Goal: Transaction & Acquisition: Purchase product/service

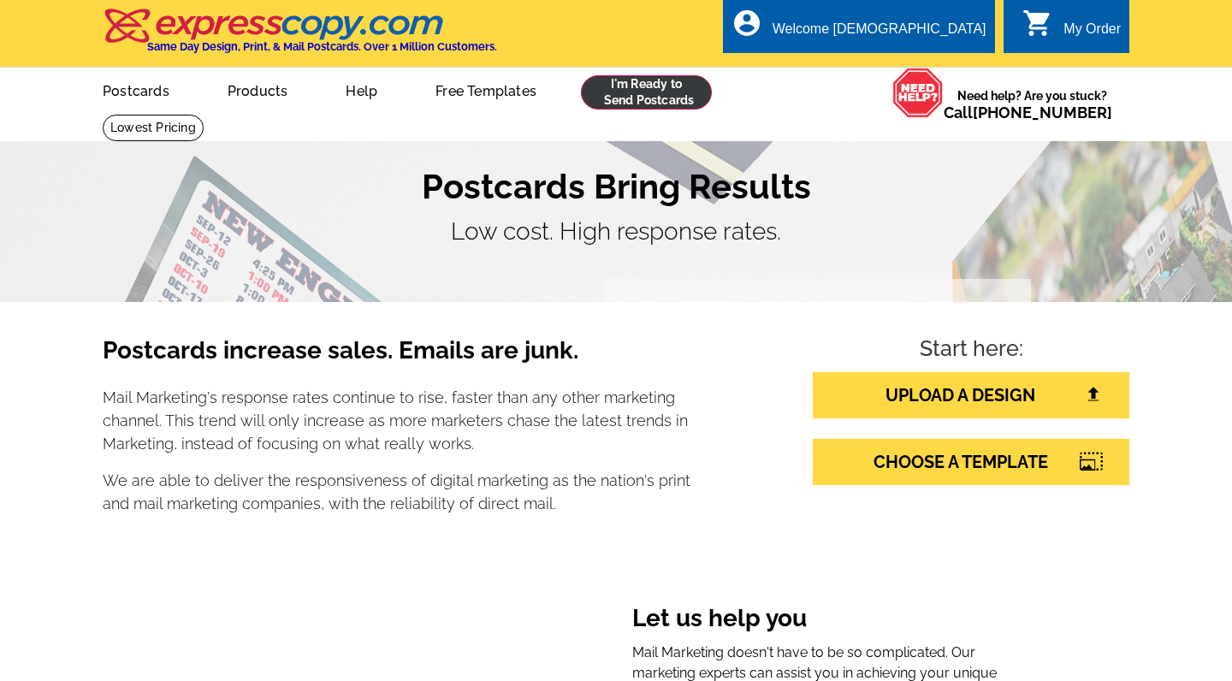
click at [643, 90] on link at bounding box center [646, 92] width 131 height 34
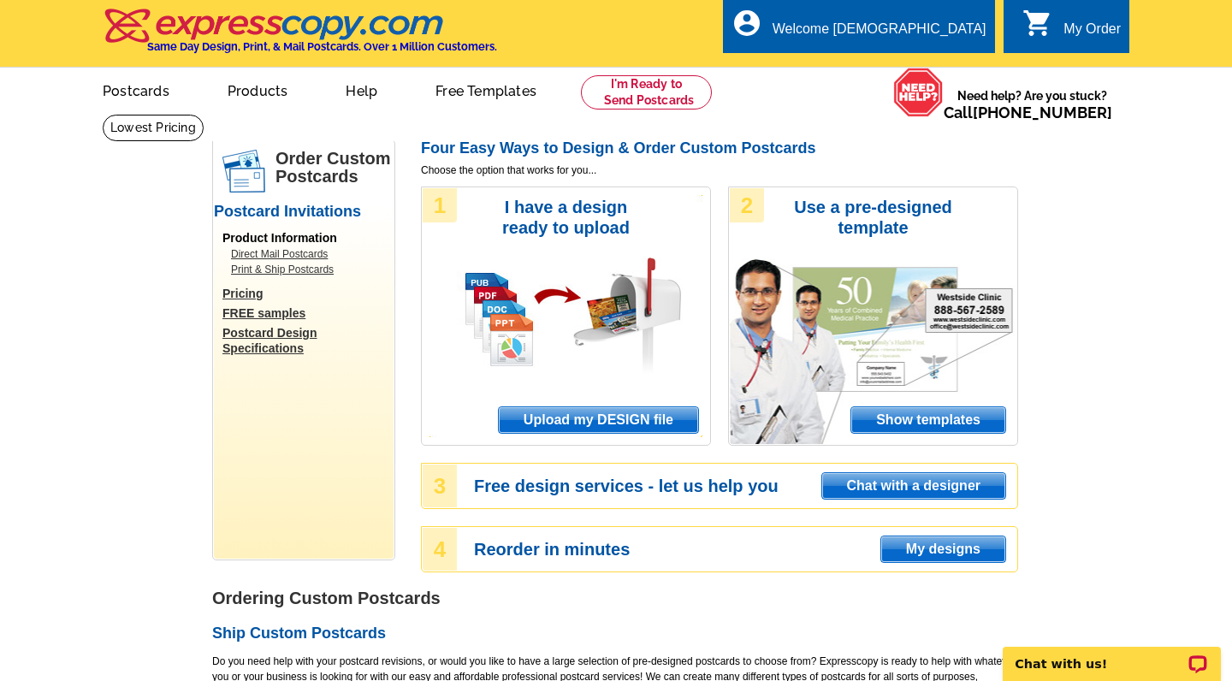
click at [613, 413] on span "Upload my DESIGN file" at bounding box center [598, 420] width 199 height 26
click at [651, 413] on span "Upload my DESIGN file" at bounding box center [598, 420] width 199 height 26
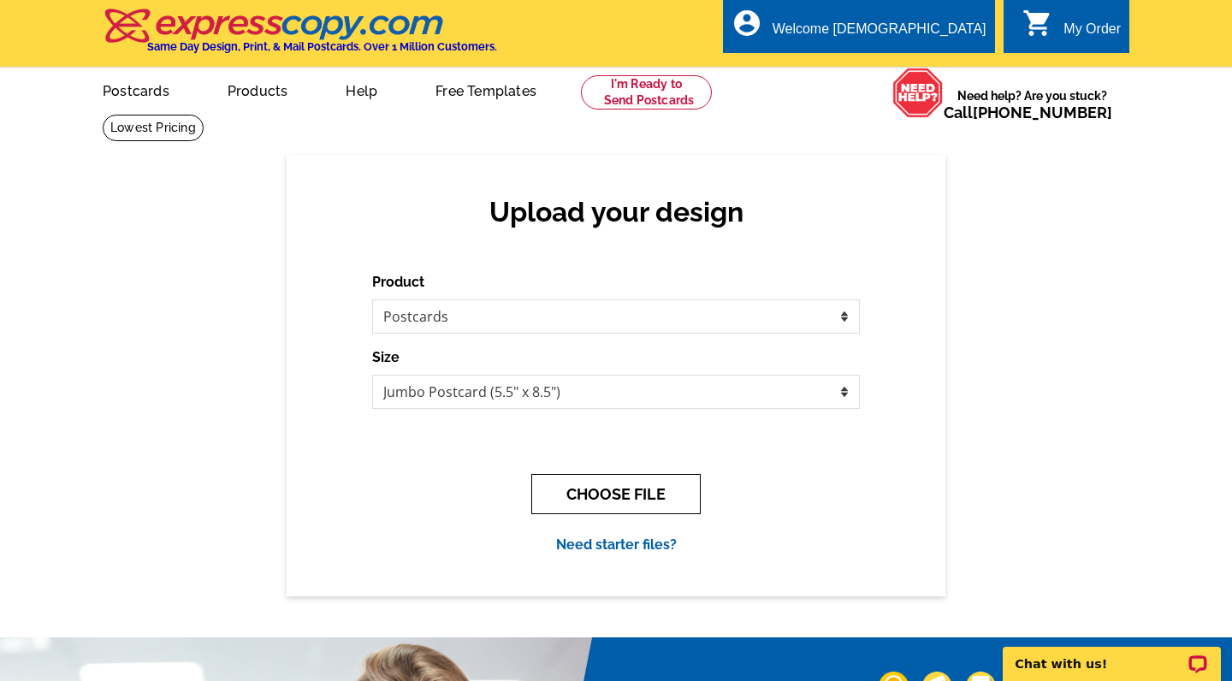
click at [630, 490] on button "CHOOSE FILE" at bounding box center [615, 494] width 169 height 40
click at [623, 491] on button "CHOOSE FILE" at bounding box center [615, 494] width 169 height 40
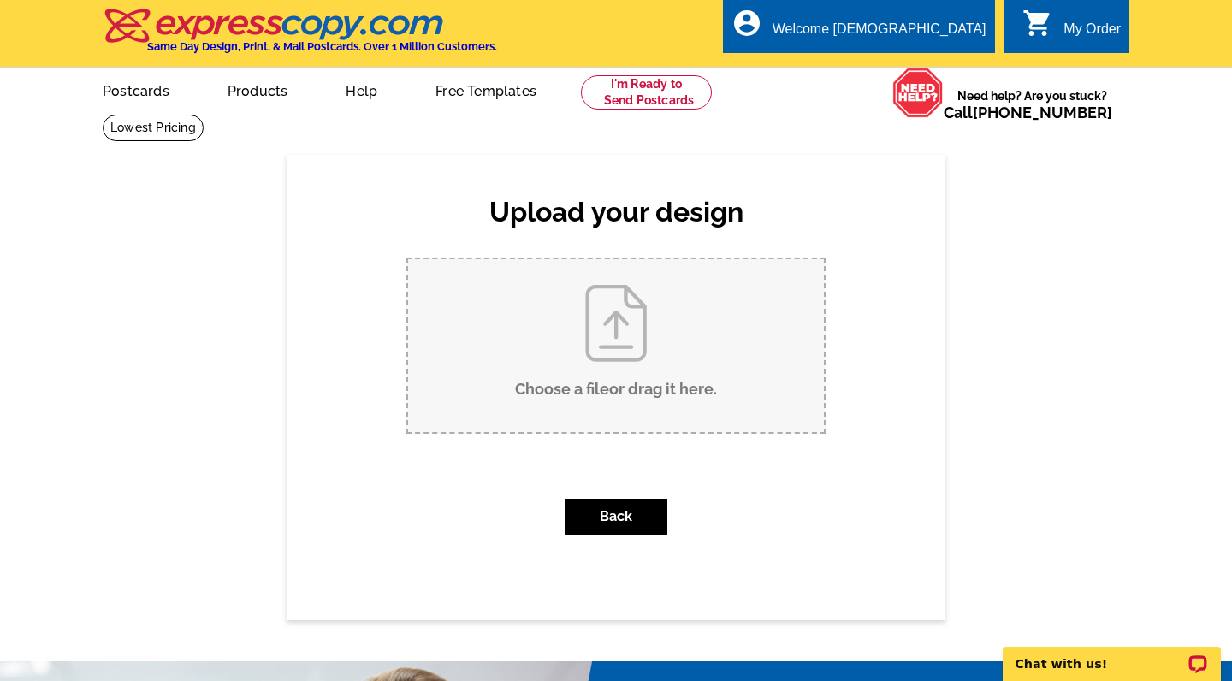
click at [614, 347] on input "Choose a file or drag it here ." at bounding box center [616, 345] width 416 height 173
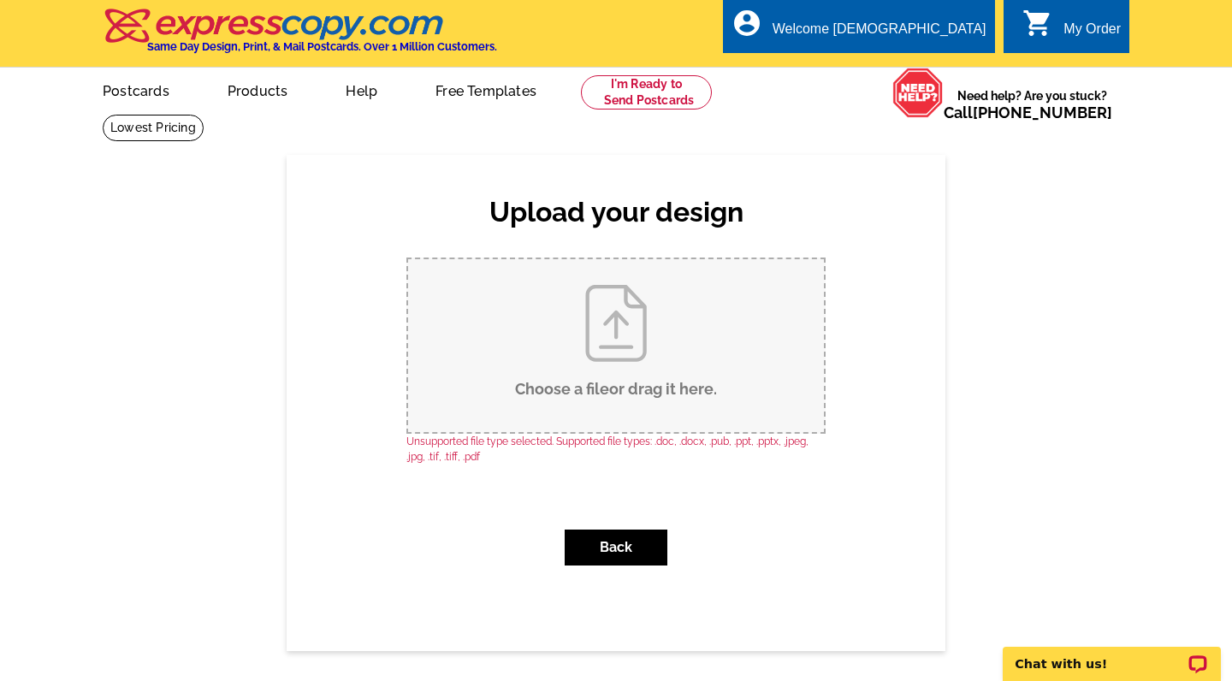
click at [603, 333] on input "Choose a file or drag it here ." at bounding box center [616, 345] width 416 height 173
type input "C:\fakepath\1.jpg"
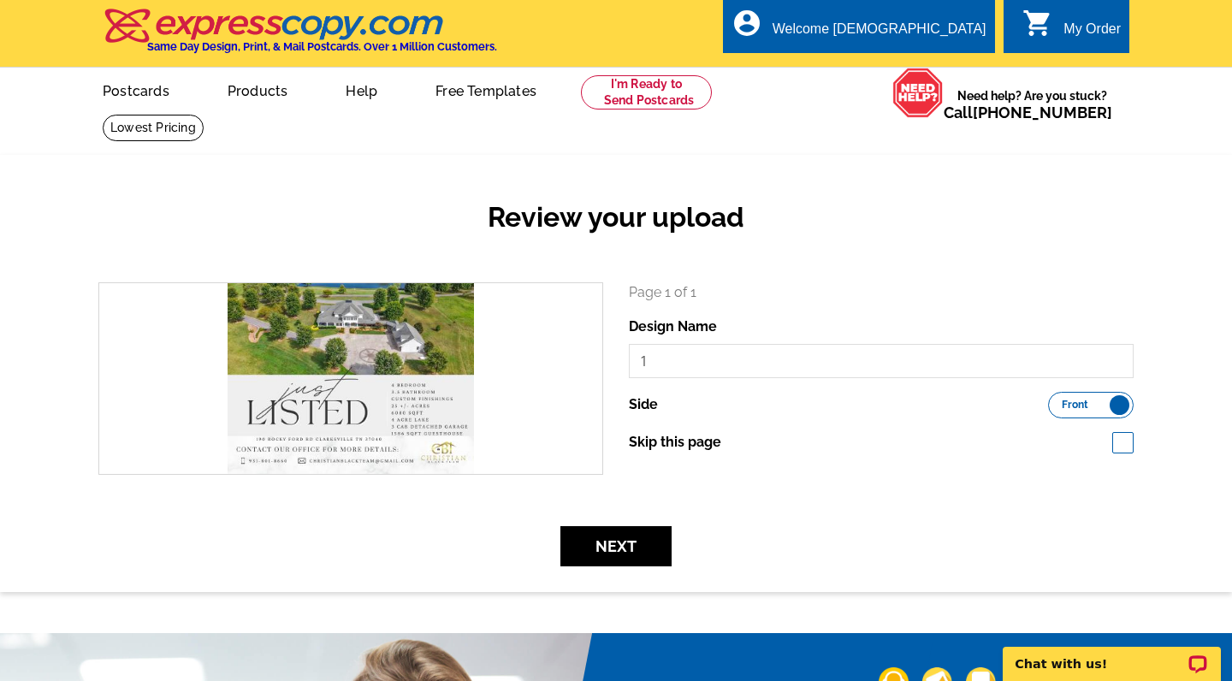
scroll to position [1, 0]
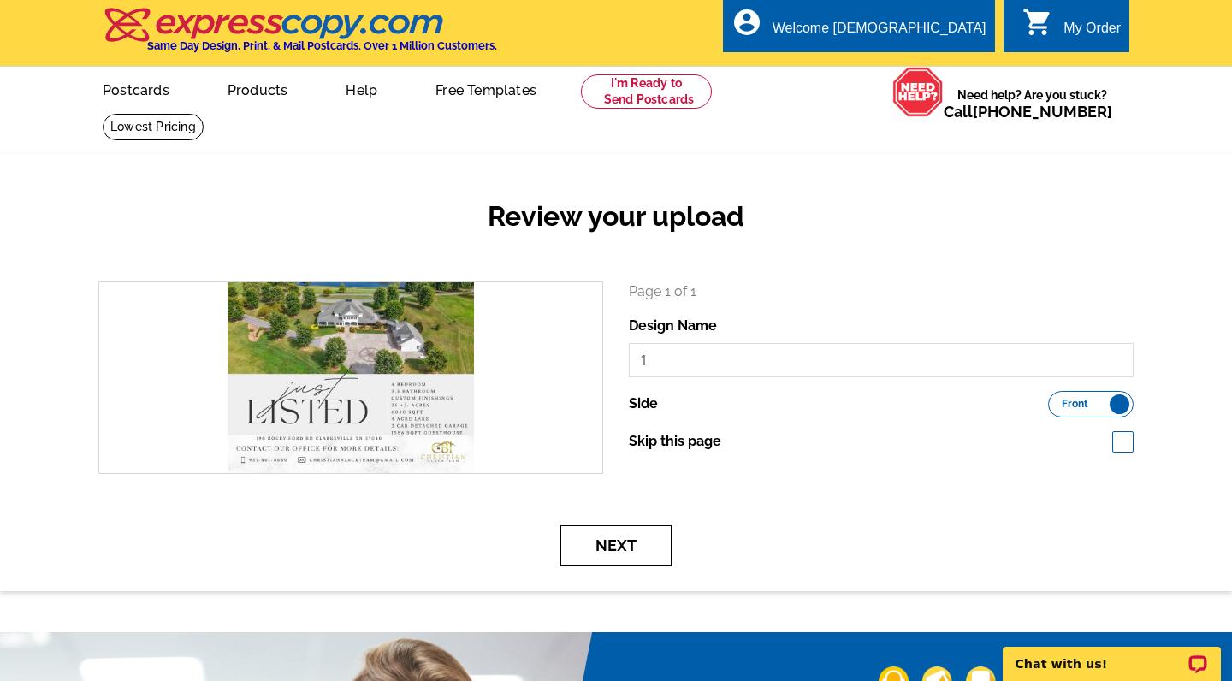
click at [644, 536] on button "Next" at bounding box center [615, 545] width 111 height 40
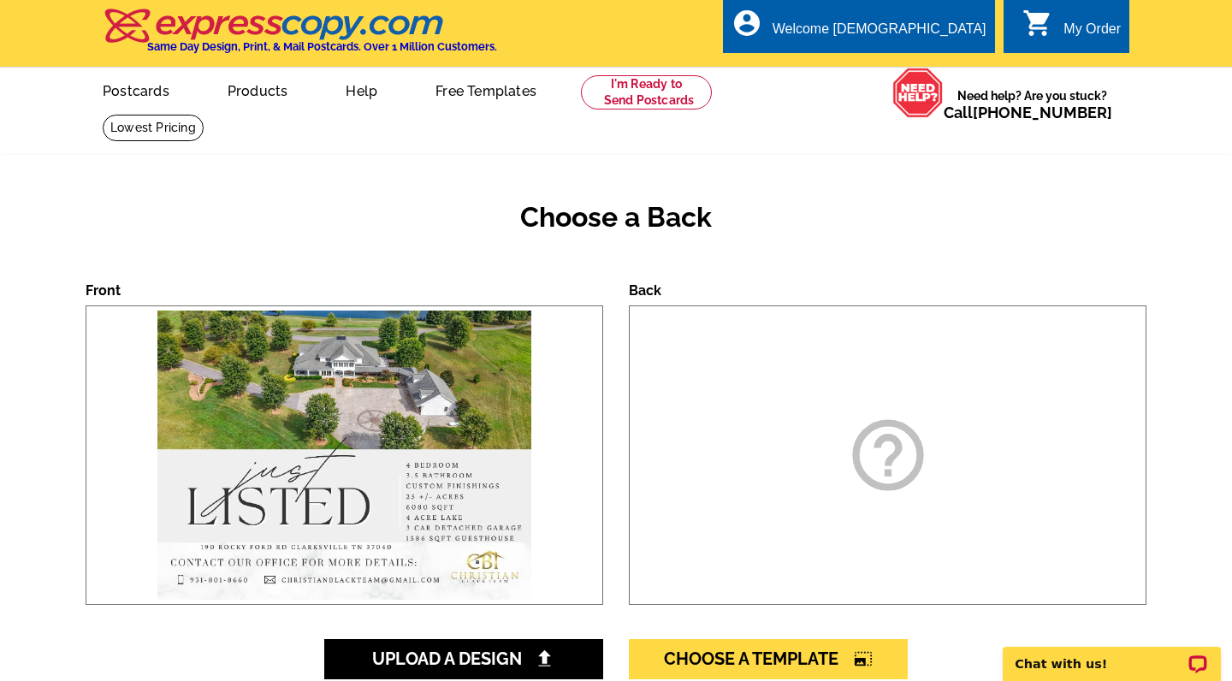
click at [889, 442] on icon "help_outline" at bounding box center [888, 455] width 86 height 86
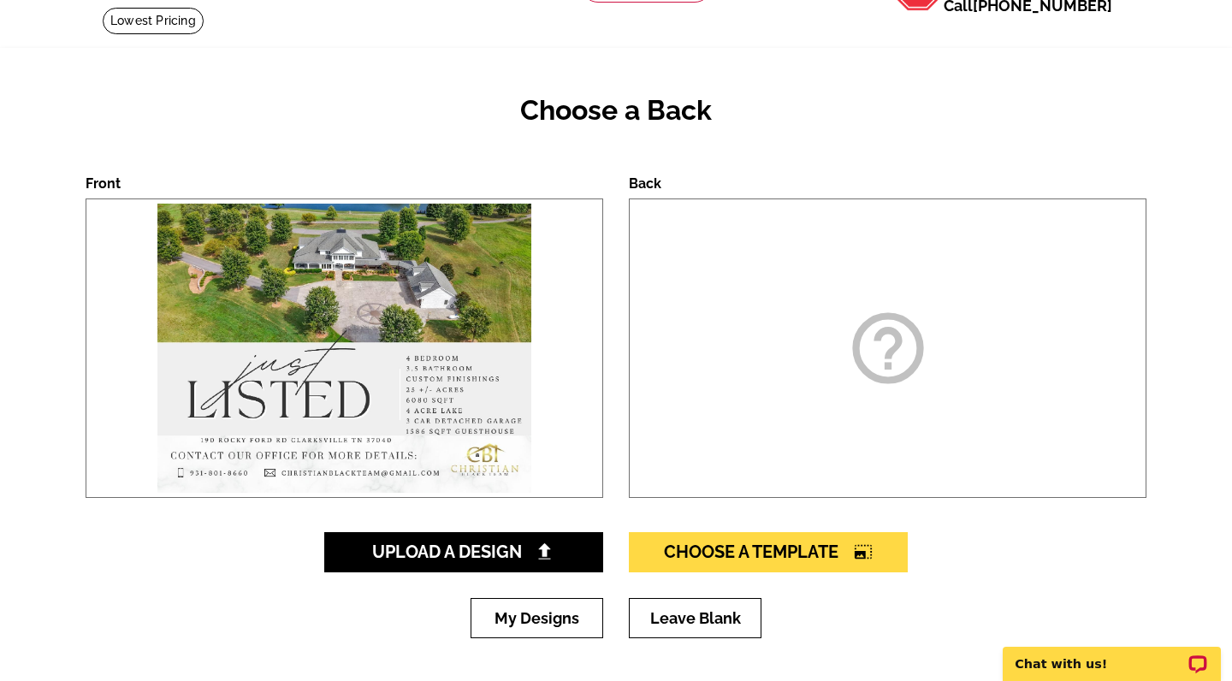
scroll to position [109, 0]
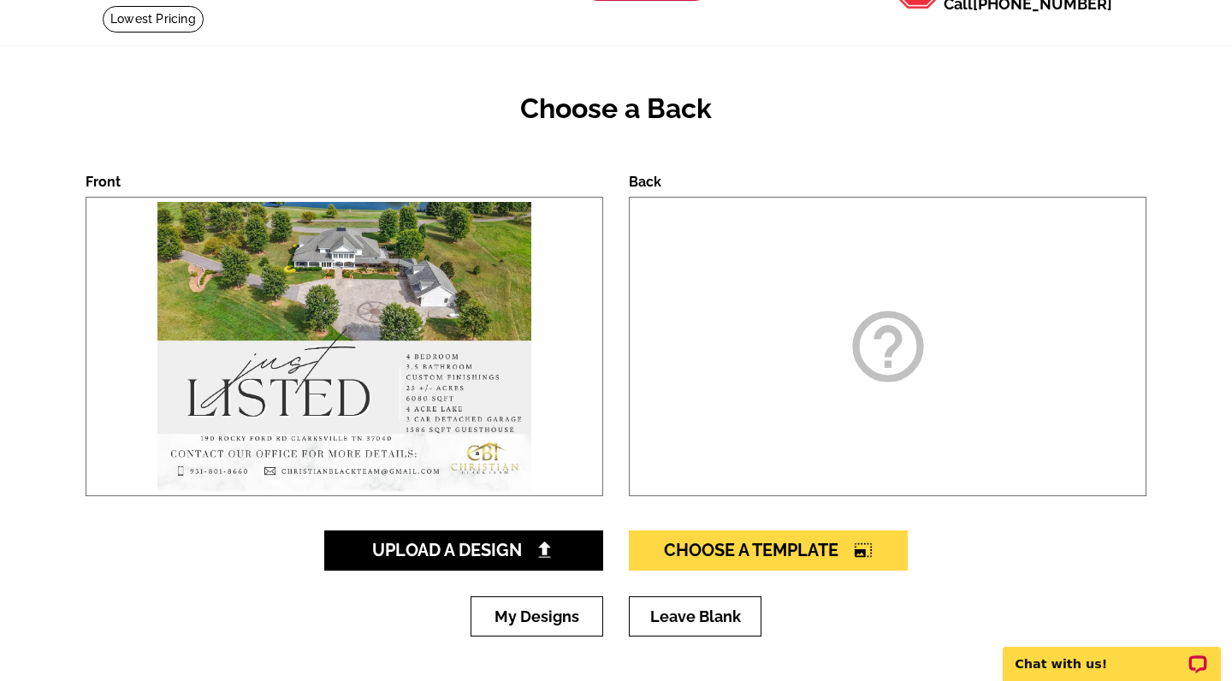
click at [899, 340] on icon "help_outline" at bounding box center [888, 347] width 86 height 86
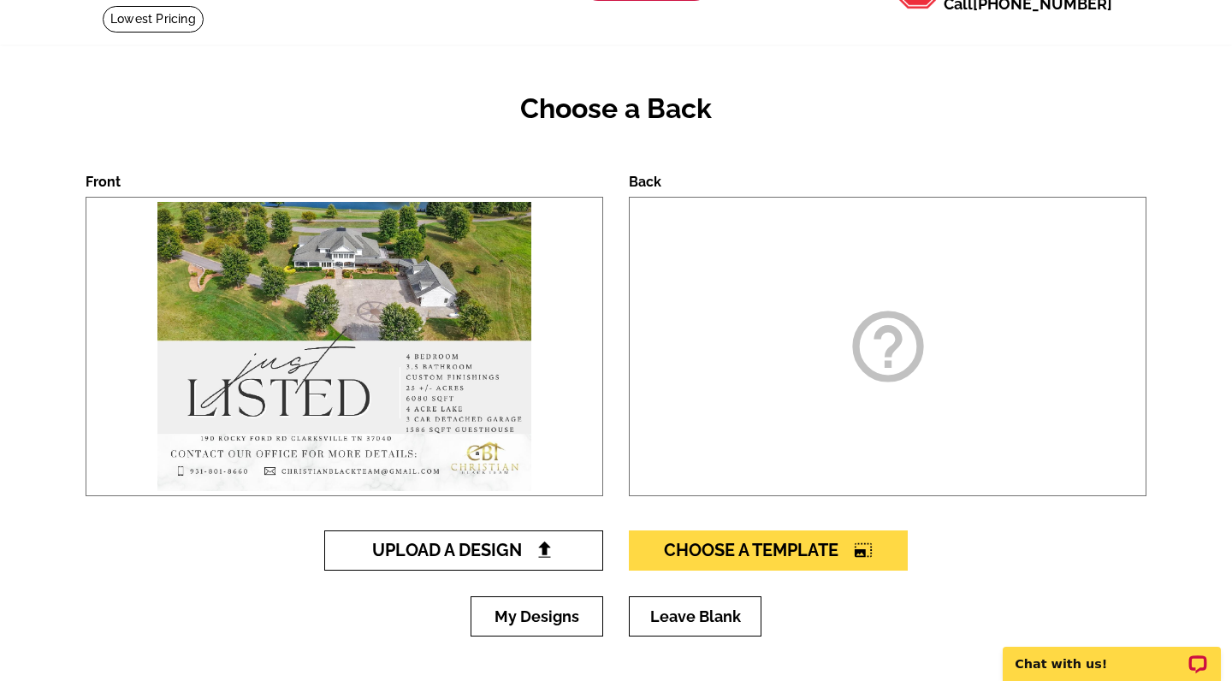
click at [476, 552] on span "Upload A Design" at bounding box center [464, 550] width 184 height 21
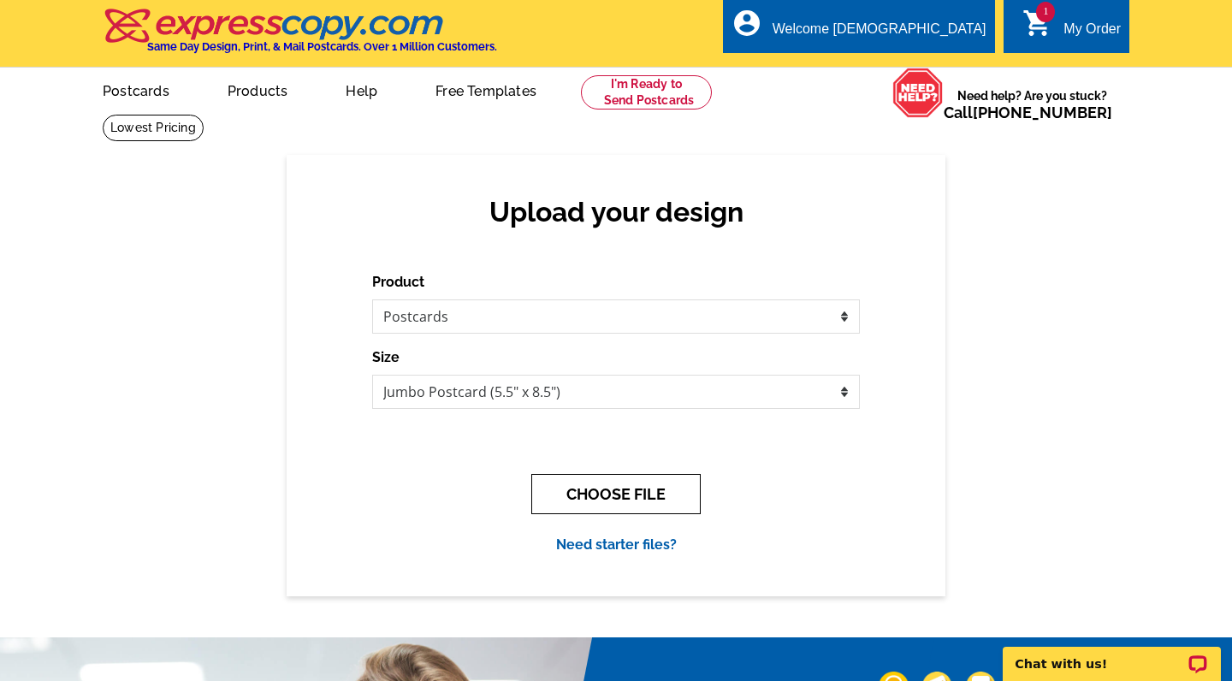
click at [638, 509] on button "CHOOSE FILE" at bounding box center [615, 494] width 169 height 40
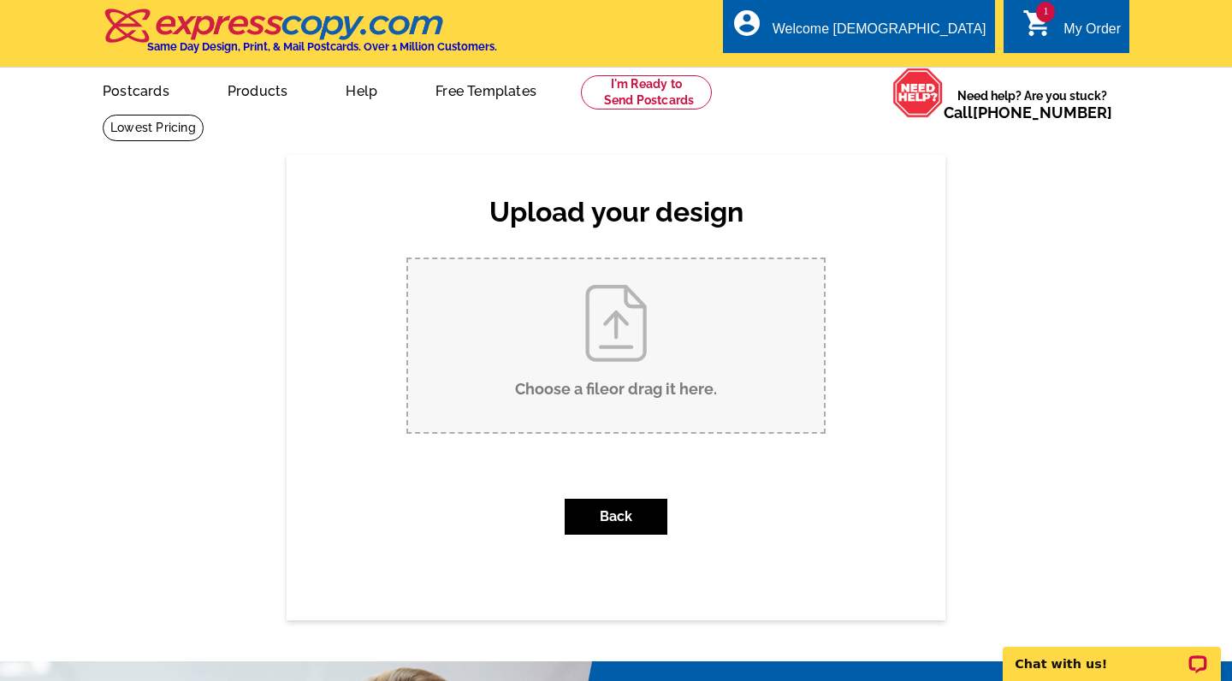
click at [611, 382] on input "Choose a file or drag it here ." at bounding box center [616, 345] width 416 height 173
type input "C:\fakepath\2.jpg"
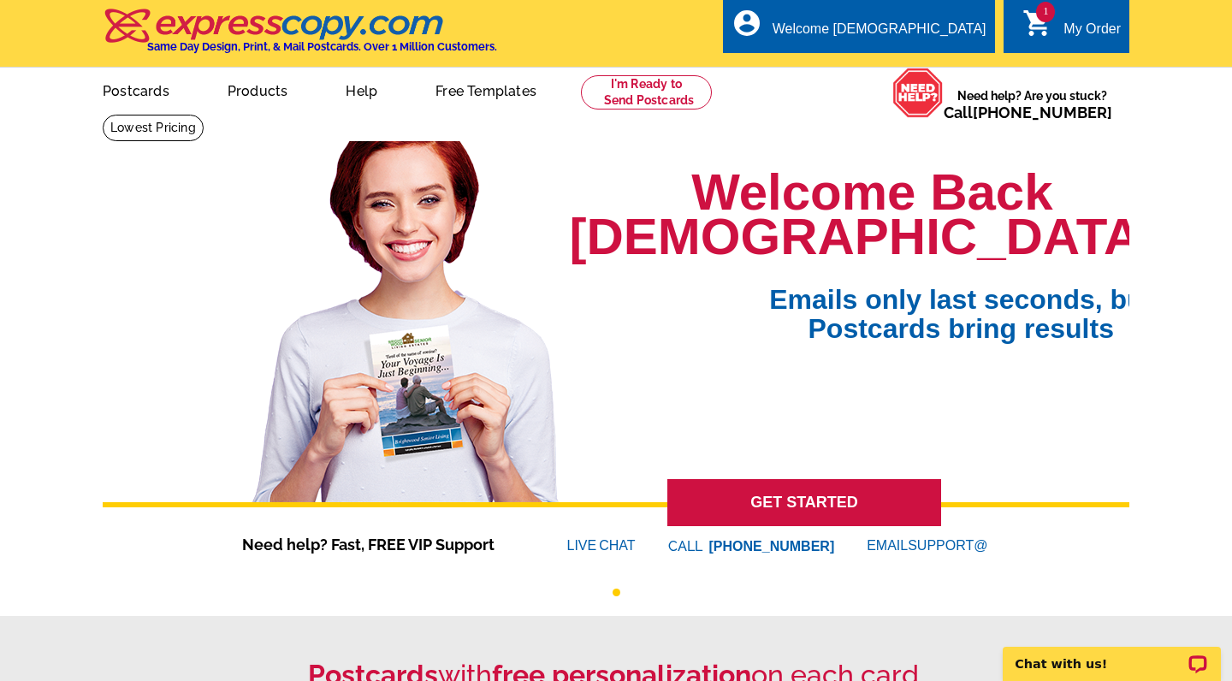
click at [840, 494] on link "GET STARTED" at bounding box center [804, 502] width 274 height 47
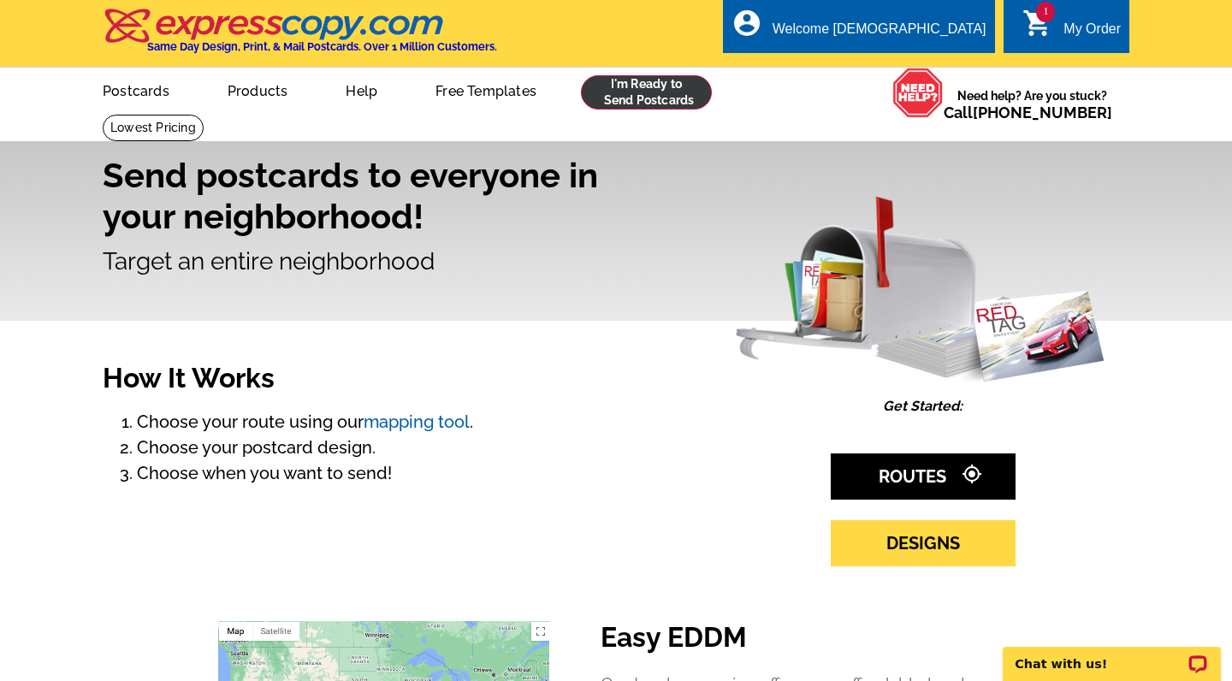
click at [632, 86] on link at bounding box center [646, 92] width 131 height 34
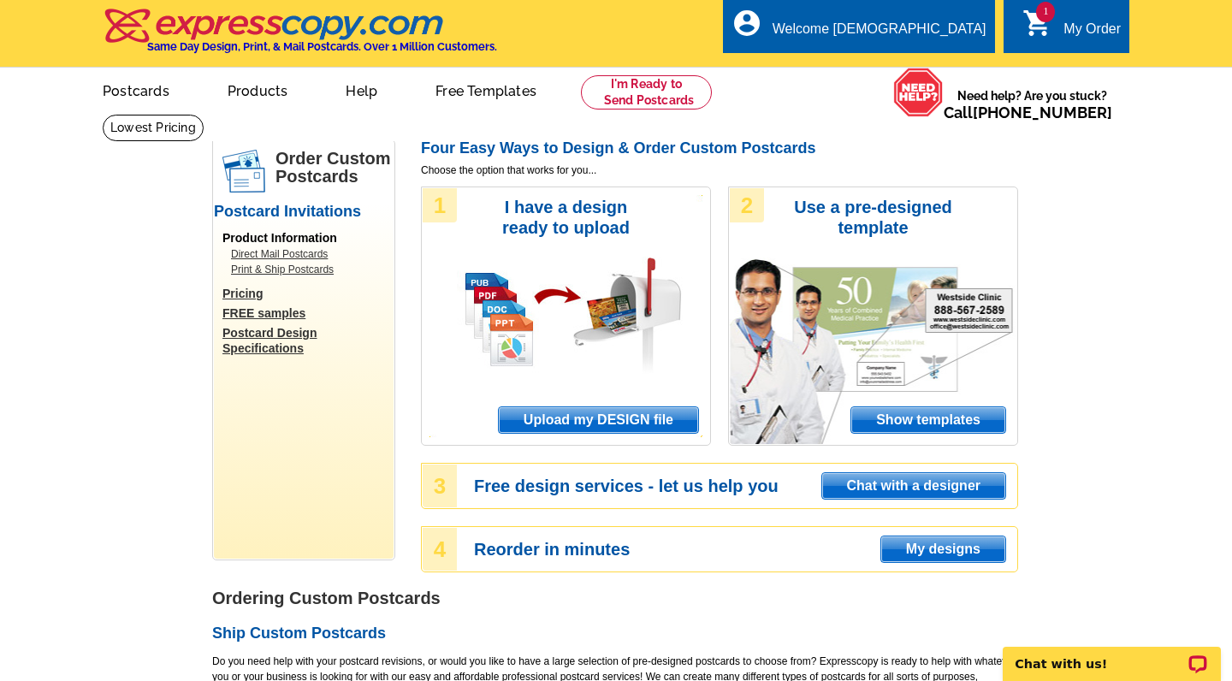
click at [616, 411] on span "Upload my DESIGN file" at bounding box center [598, 420] width 199 height 26
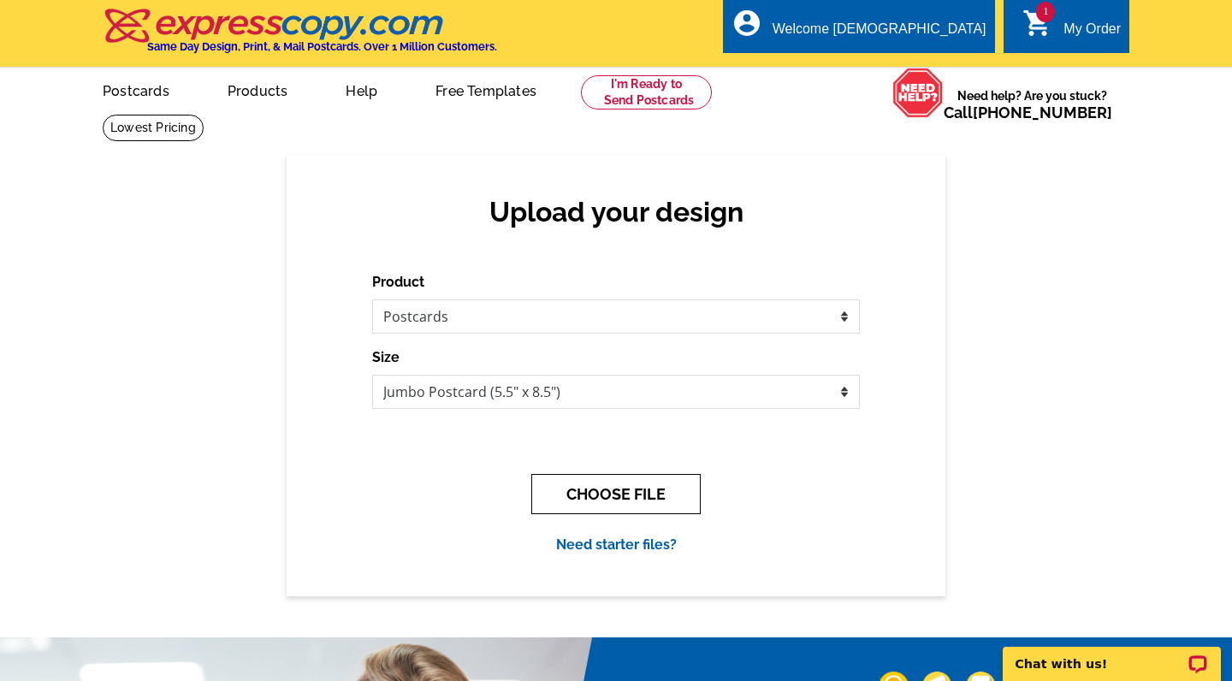
click at [613, 503] on button "CHOOSE FILE" at bounding box center [615, 494] width 169 height 40
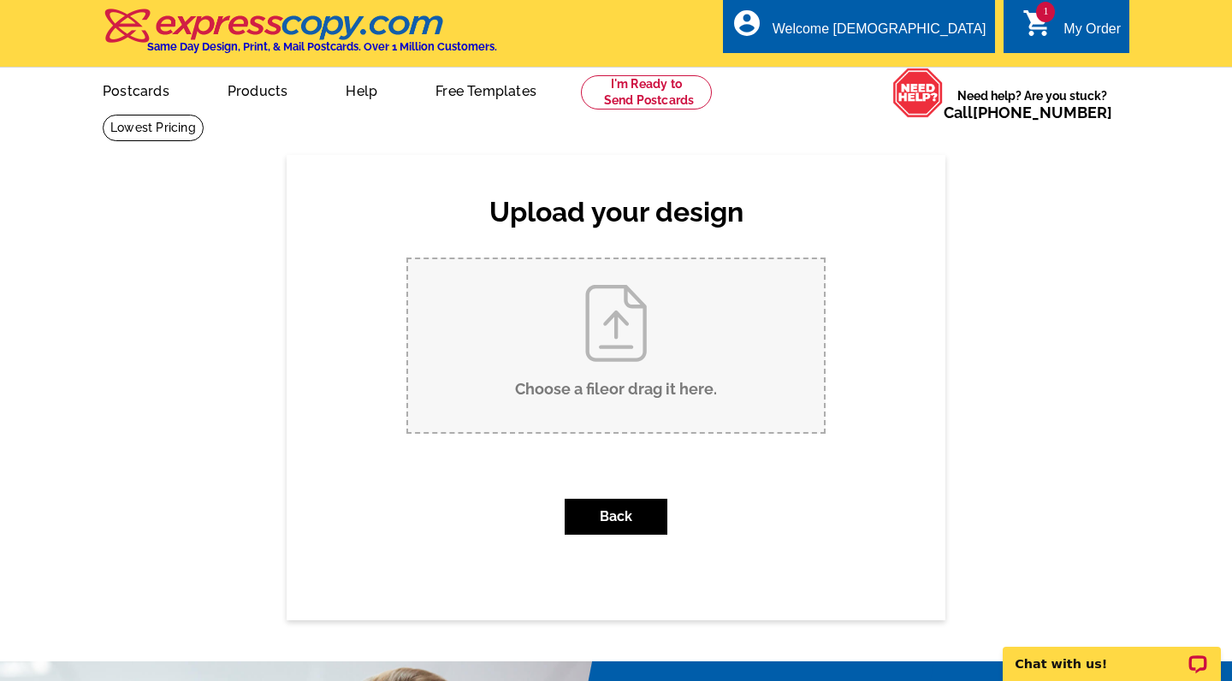
click at [647, 341] on input "Choose a file or drag it here ." at bounding box center [616, 345] width 416 height 173
type input "C:\fakepath\1.jpg"
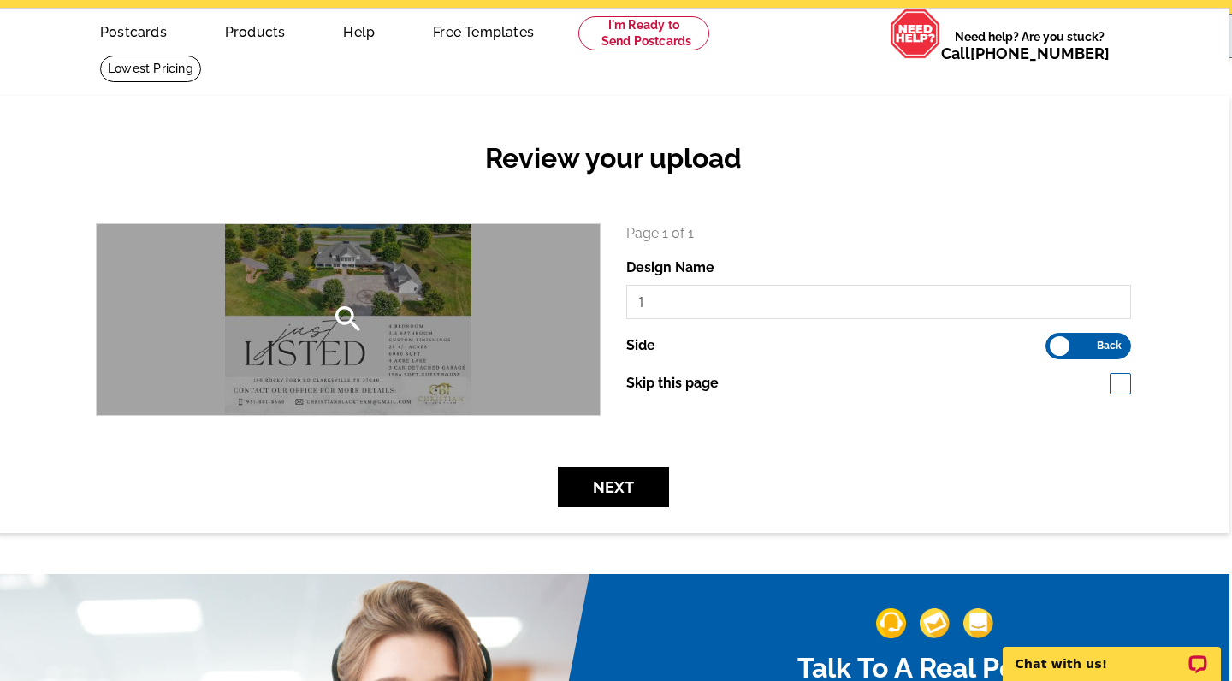
scroll to position [60, 3]
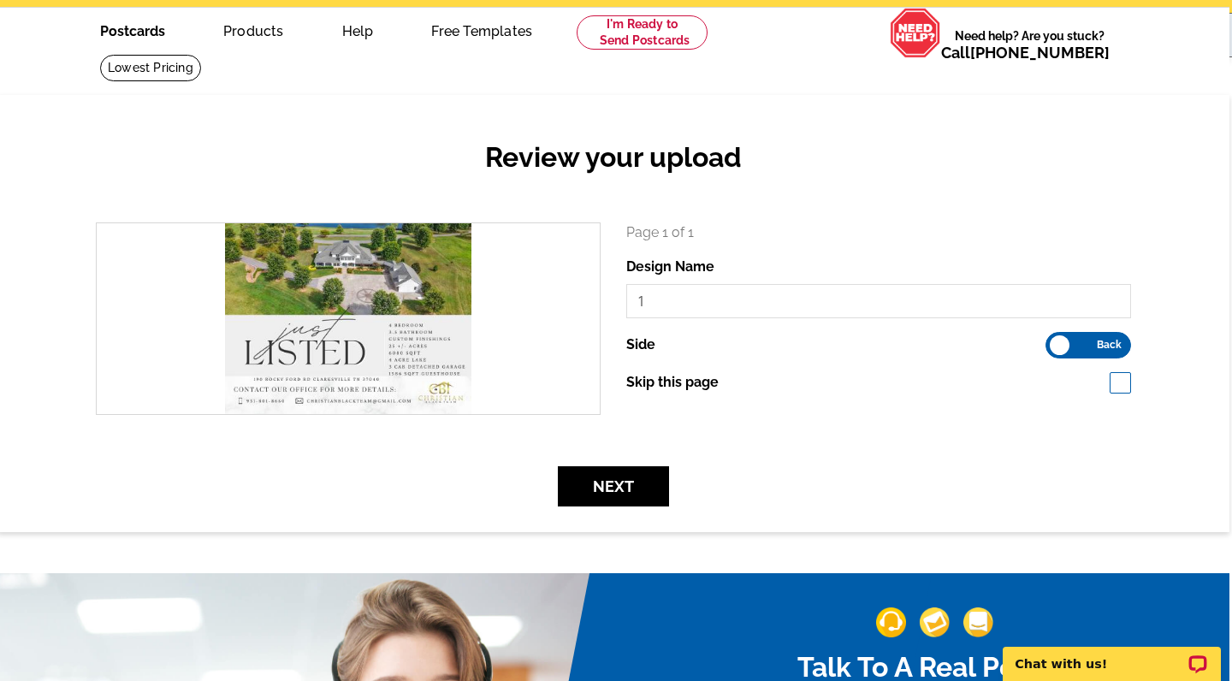
click at [121, 22] on link "Postcards" at bounding box center [133, 29] width 120 height 40
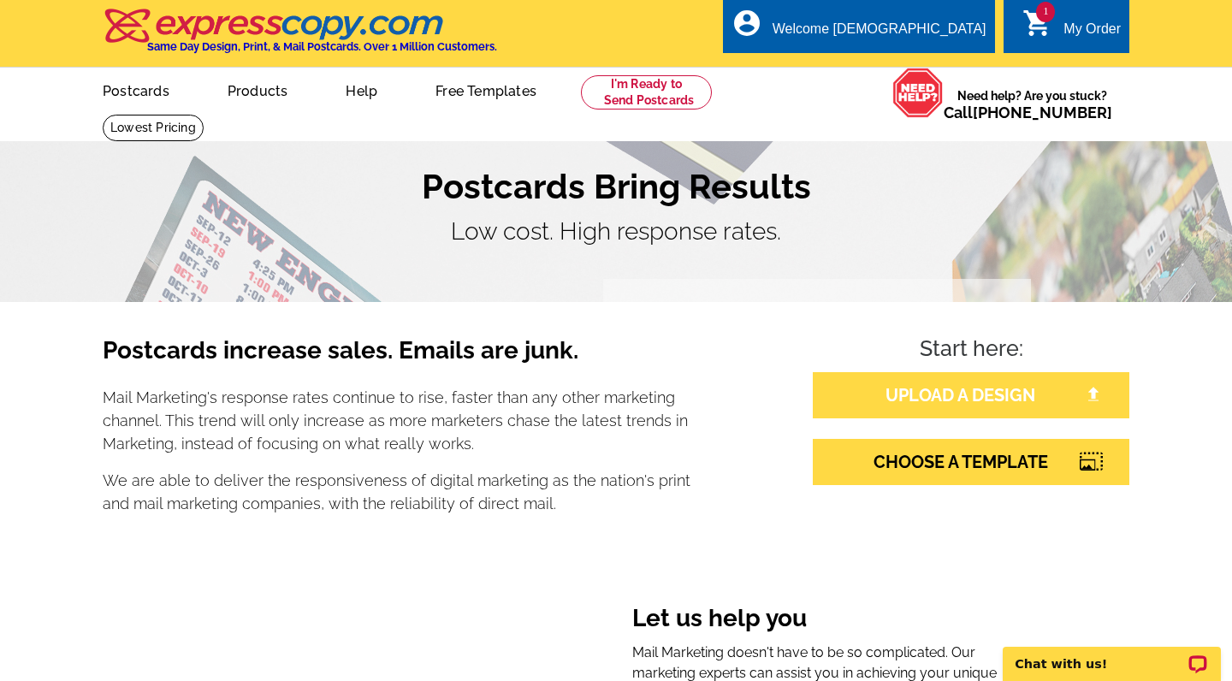
click at [1014, 393] on link "UPLOAD A DESIGN" at bounding box center [971, 395] width 317 height 46
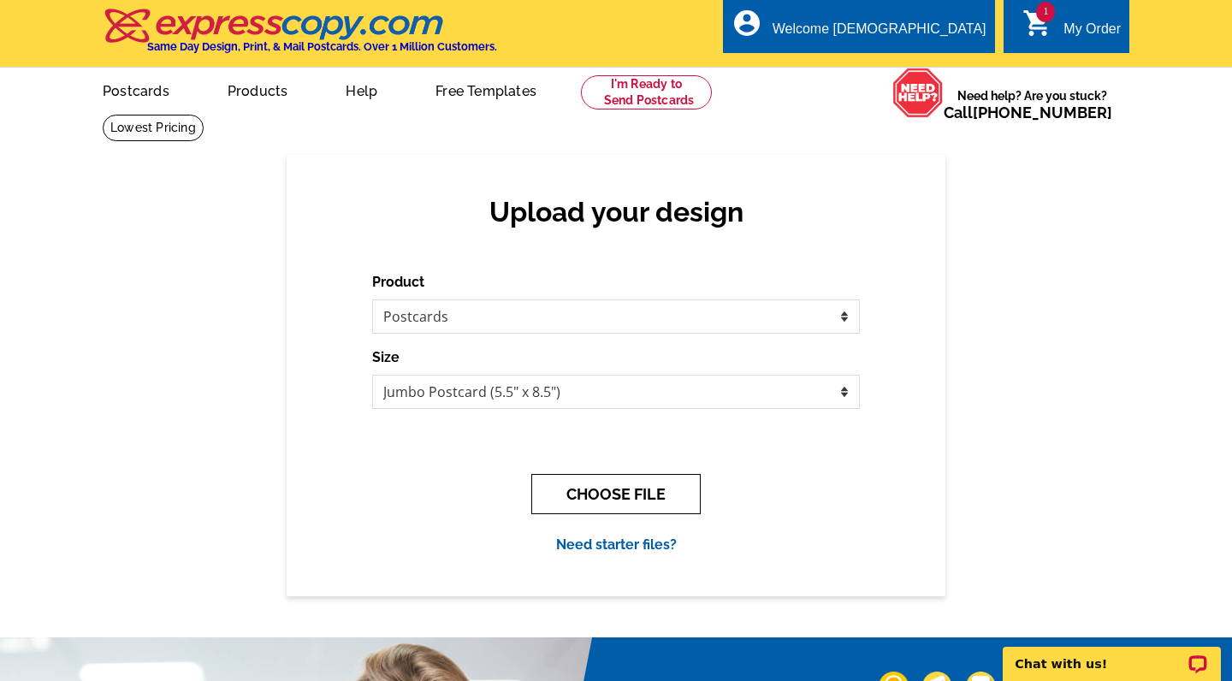
click at [679, 504] on button "CHOOSE FILE" at bounding box center [615, 494] width 169 height 40
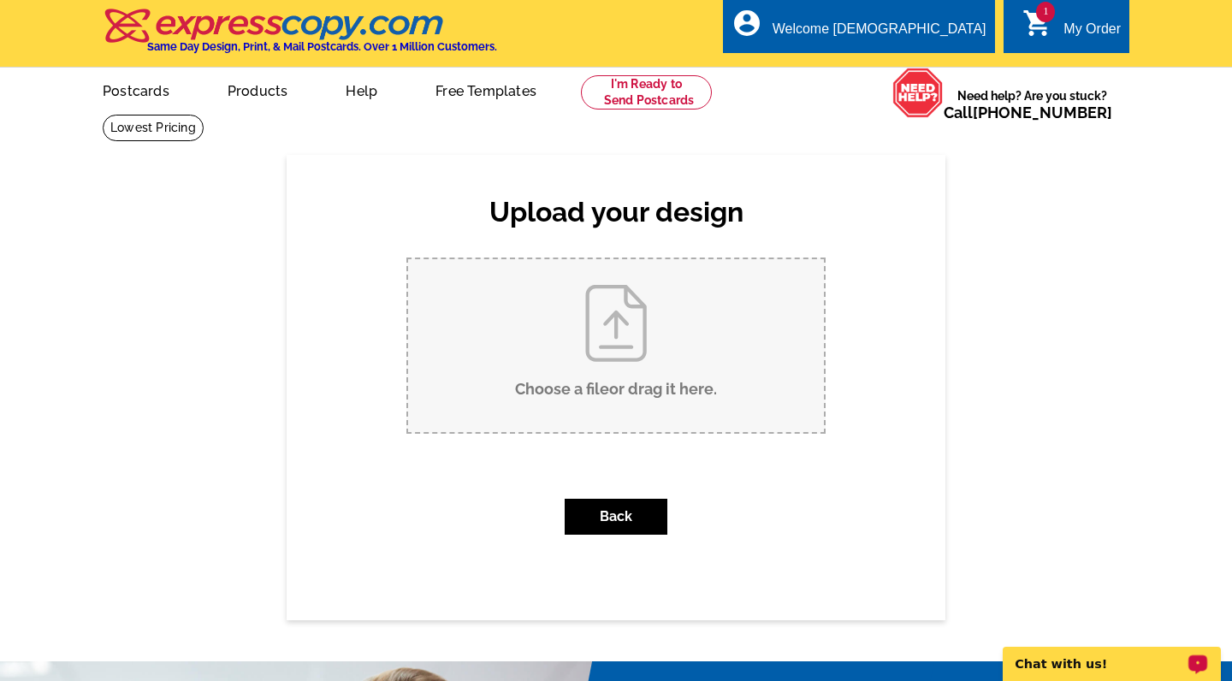
click at [1084, 655] on div "Chat with us!" at bounding box center [1112, 664] width 218 height 34
